Goal: Navigation & Orientation: Find specific page/section

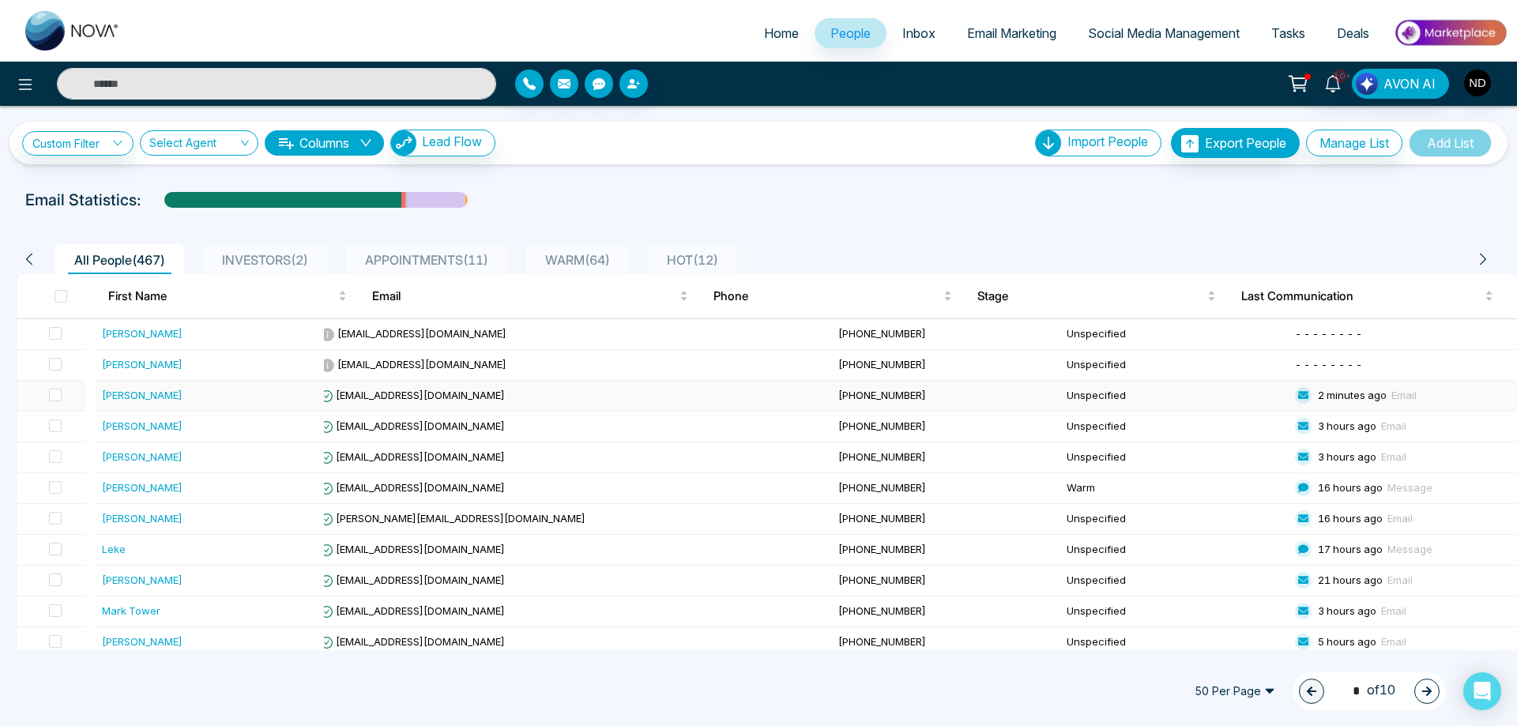
click at [125, 398] on div "[PERSON_NAME]" at bounding box center [142, 395] width 81 height 16
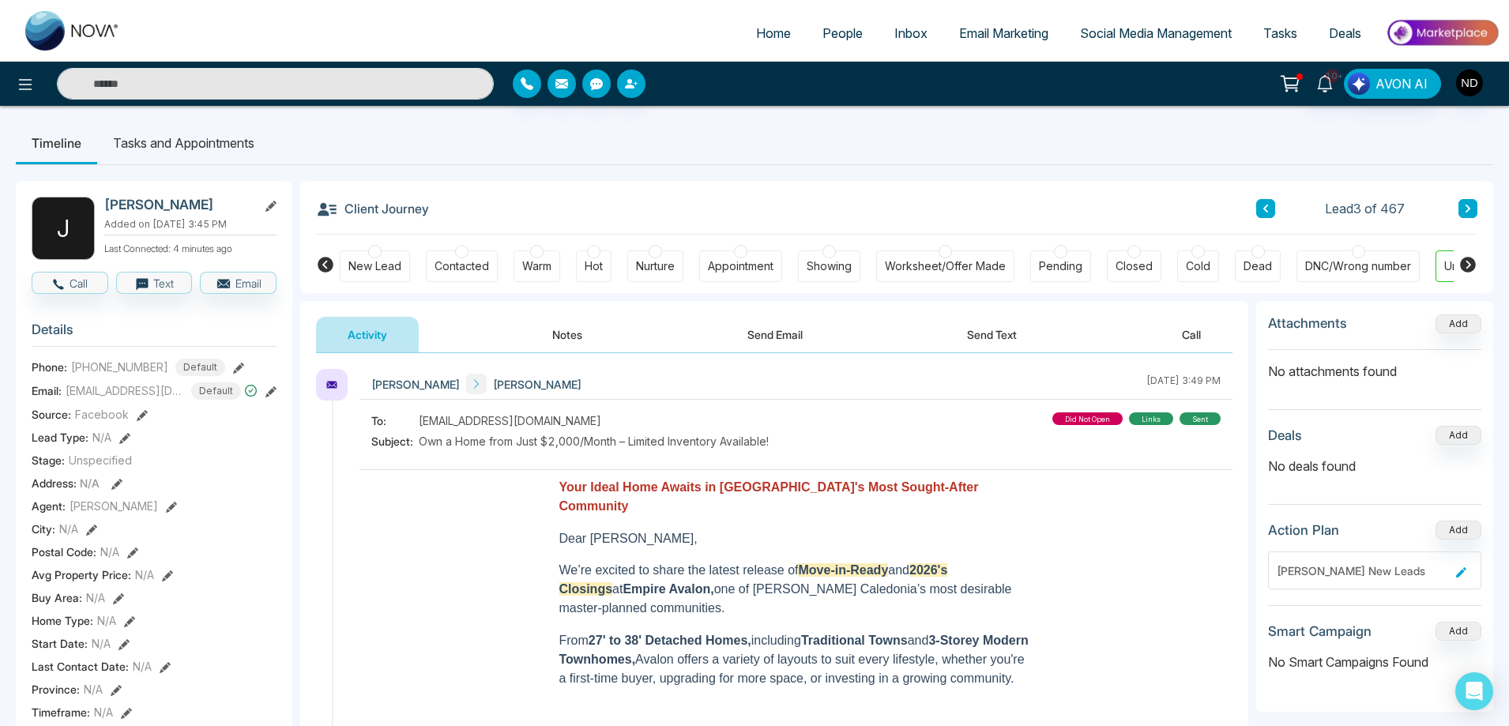
click at [1270, 209] on button at bounding box center [1265, 208] width 19 height 19
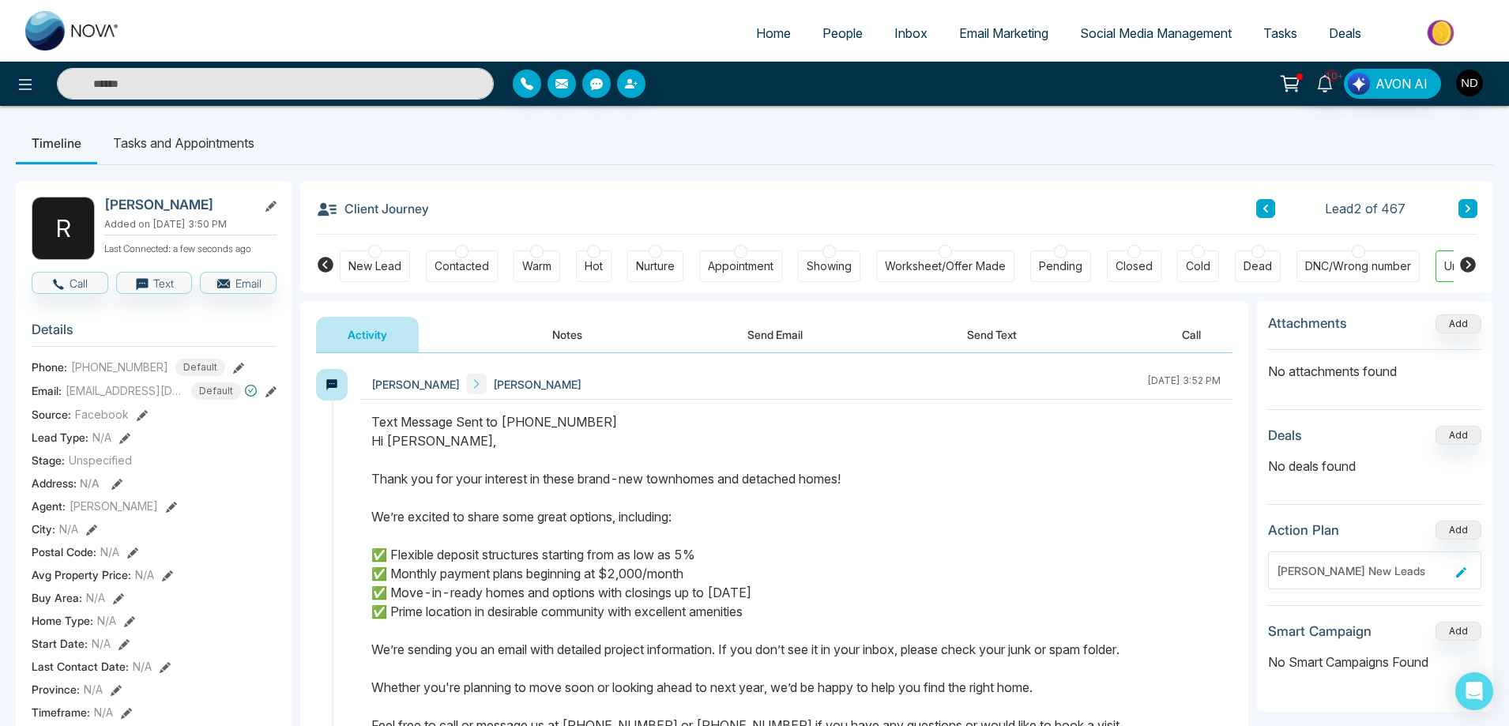
click at [269, 397] on icon at bounding box center [270, 391] width 11 height 11
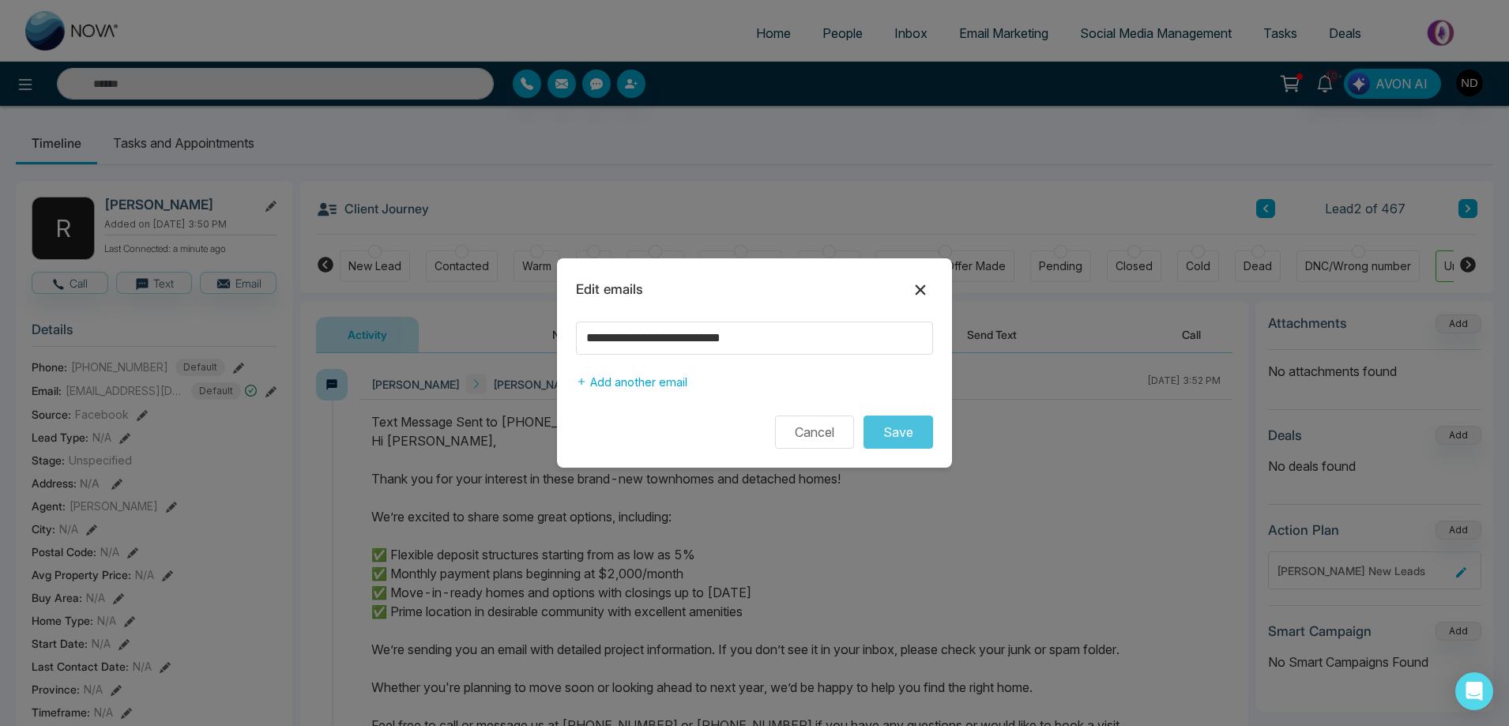
click at [923, 289] on icon at bounding box center [920, 289] width 19 height 19
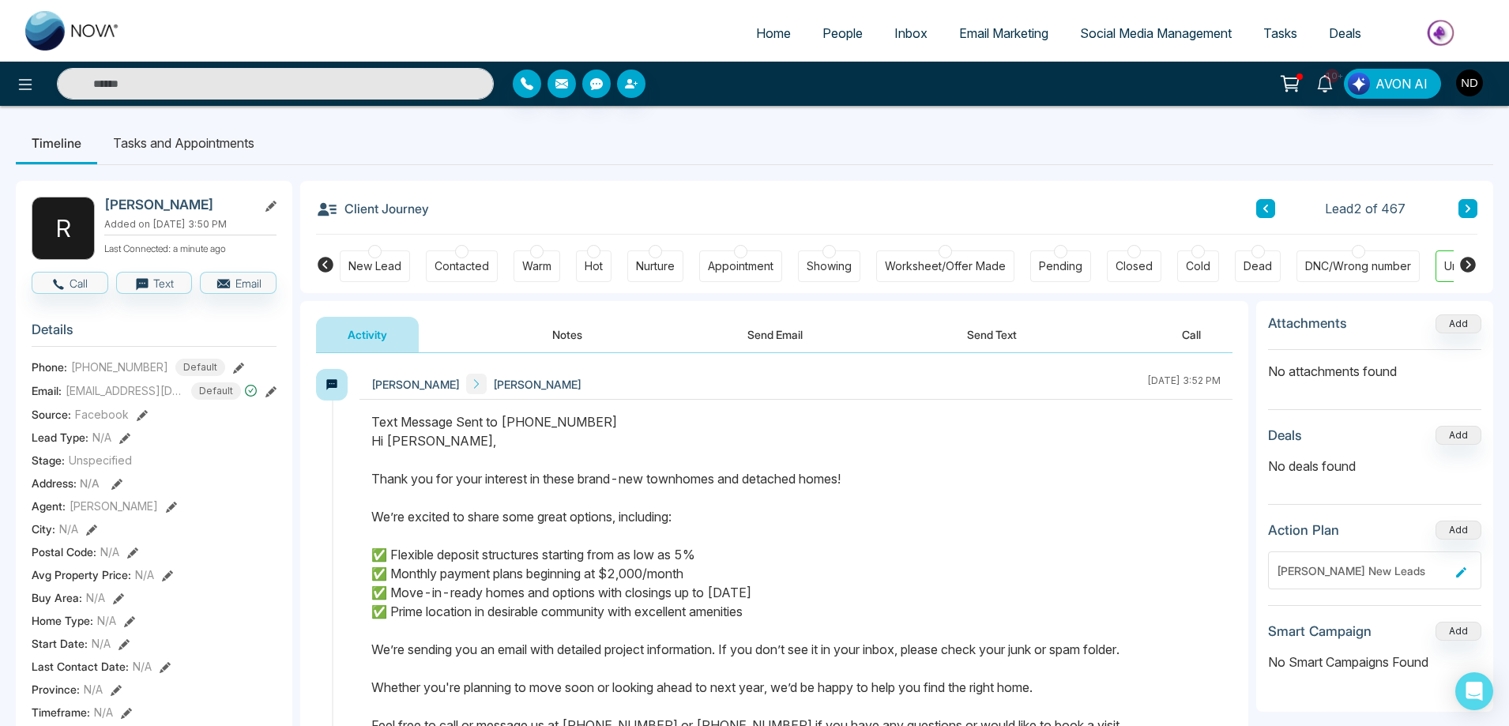
click at [780, 338] on button "Send Email" at bounding box center [775, 335] width 118 height 36
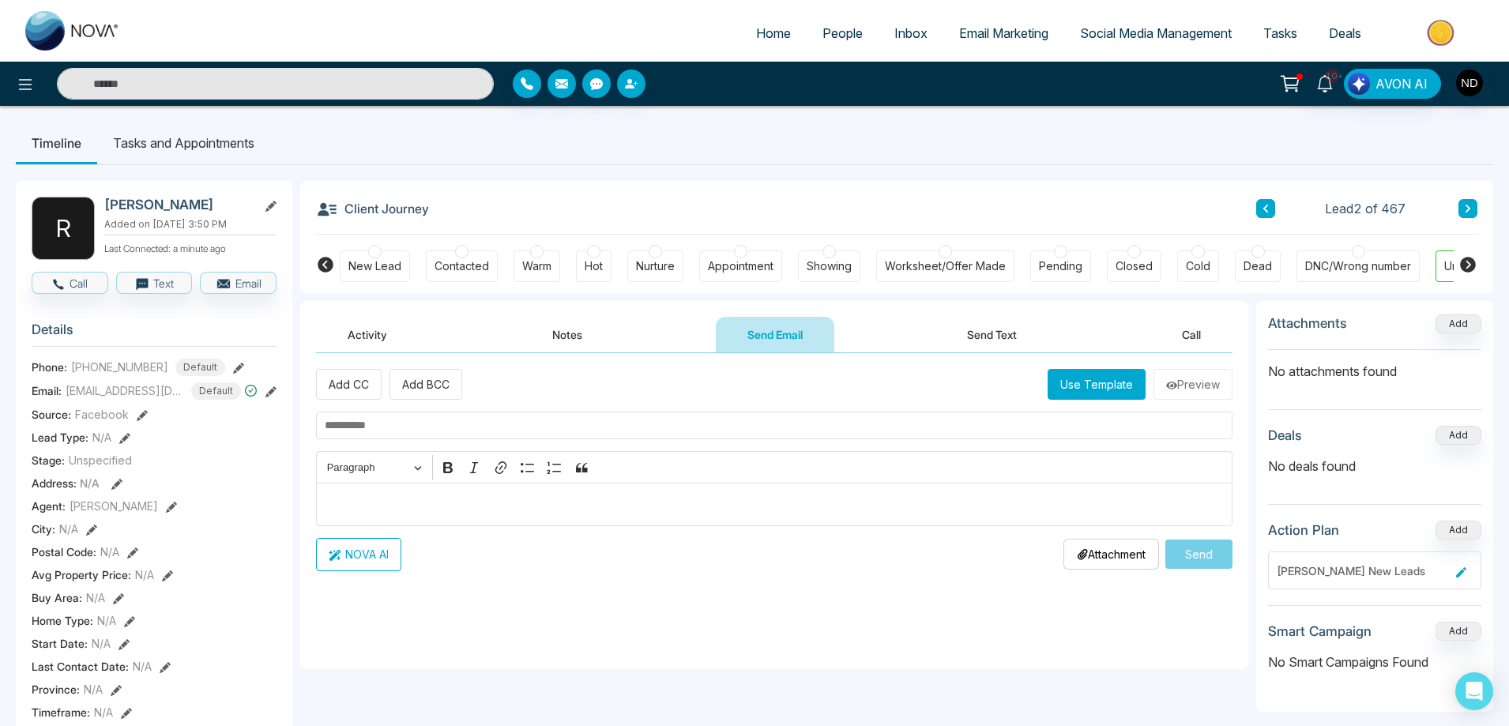
click at [371, 333] on button "Activity" at bounding box center [367, 335] width 103 height 36
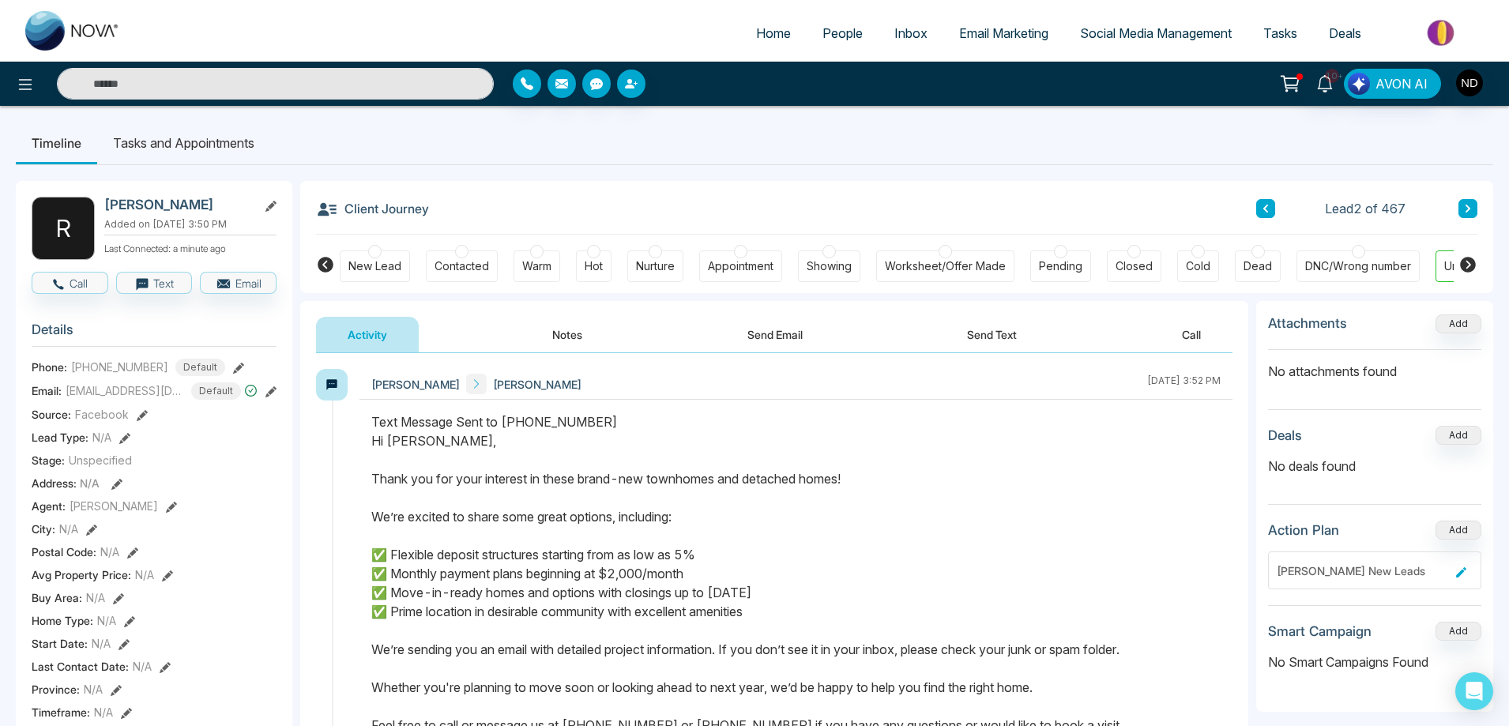
click at [1264, 209] on icon at bounding box center [1265, 209] width 5 height 8
click at [832, 34] on span "People" at bounding box center [842, 33] width 40 height 16
